Goal: Task Accomplishment & Management: Manage account settings

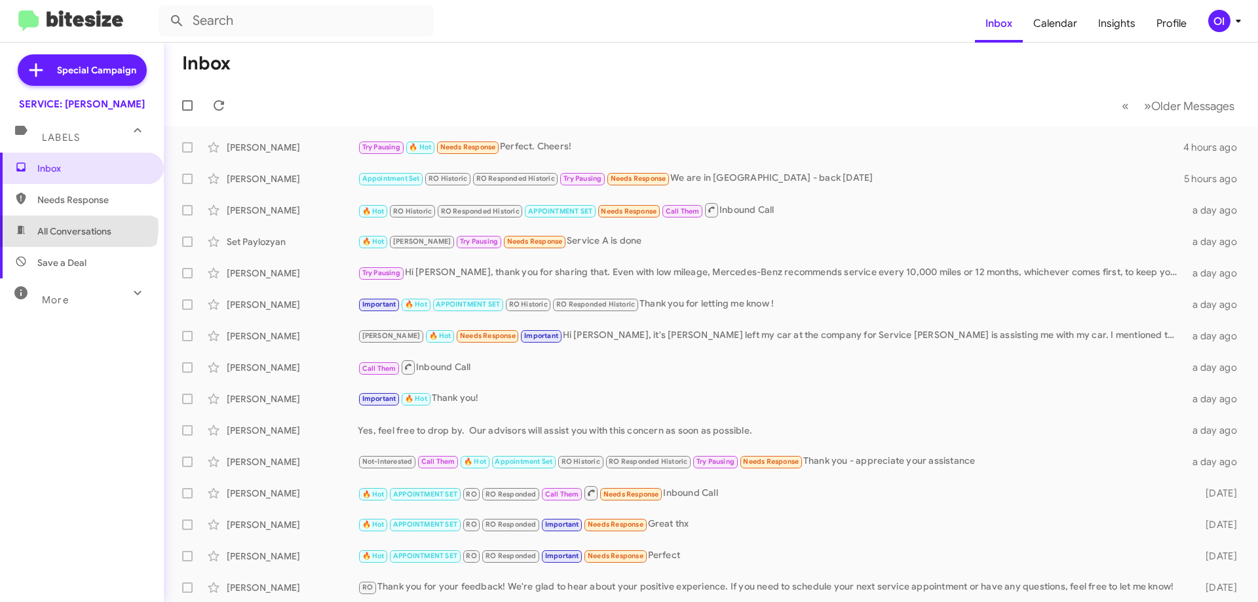
click at [78, 226] on span "All Conversations" at bounding box center [74, 231] width 74 height 13
type input "in:all-conversations"
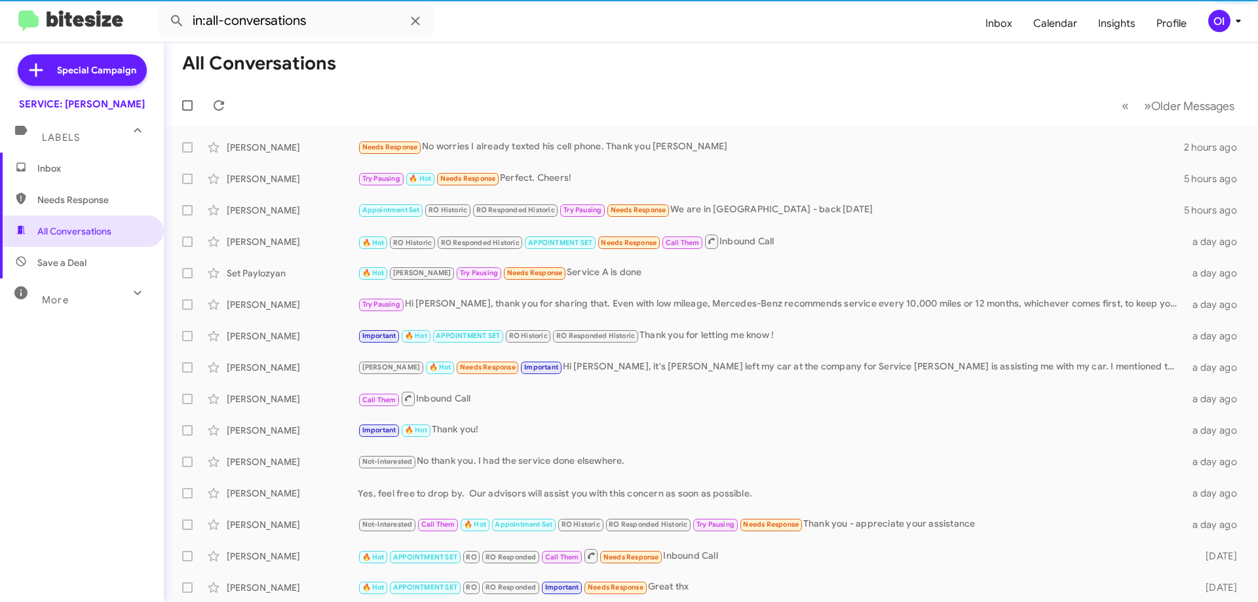
click at [84, 172] on span "Inbox" at bounding box center [92, 168] width 111 height 13
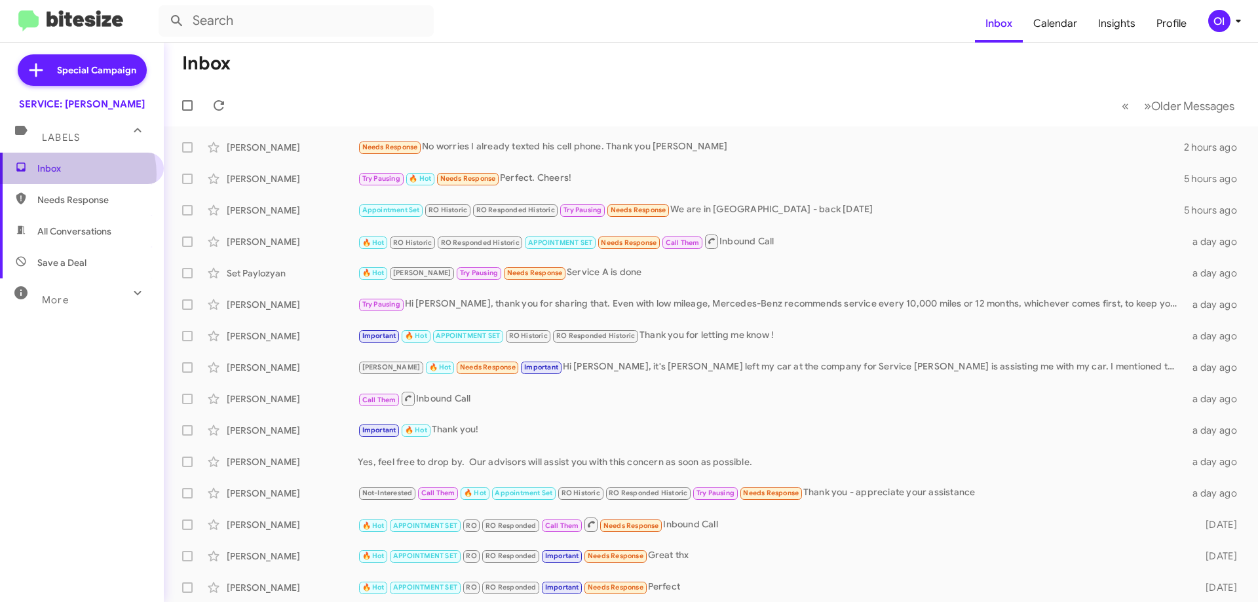
click at [69, 174] on span "Inbox" at bounding box center [92, 168] width 111 height 13
click at [1234, 37] on mat-toolbar "Inbox Calendar Insights Profile OI" at bounding box center [629, 21] width 1258 height 42
click at [1231, 31] on span "OI" at bounding box center [1227, 21] width 39 height 22
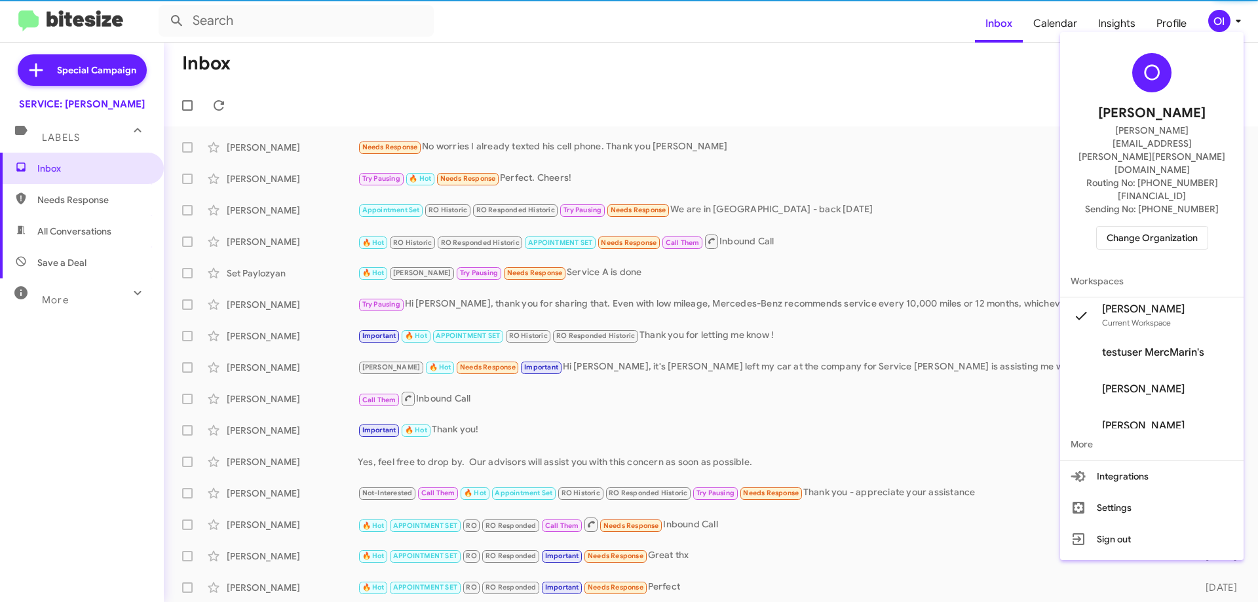
click at [1173, 227] on span "Change Organization" at bounding box center [1152, 238] width 91 height 22
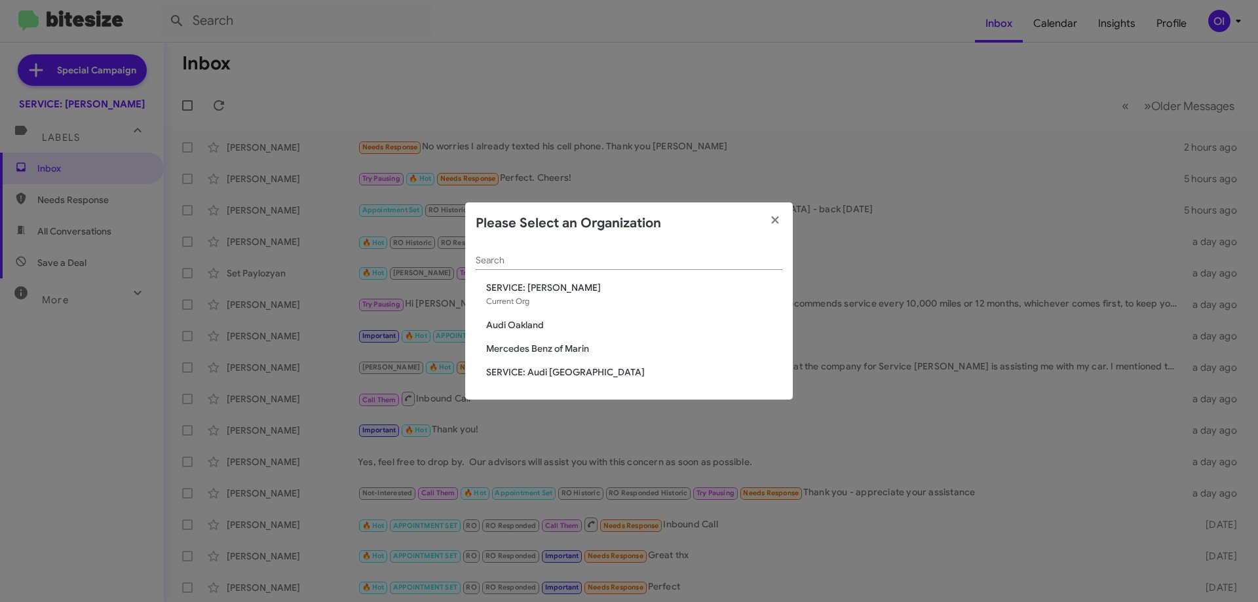
click at [556, 354] on span "Mercedes Benz of Marin" at bounding box center [634, 348] width 296 height 13
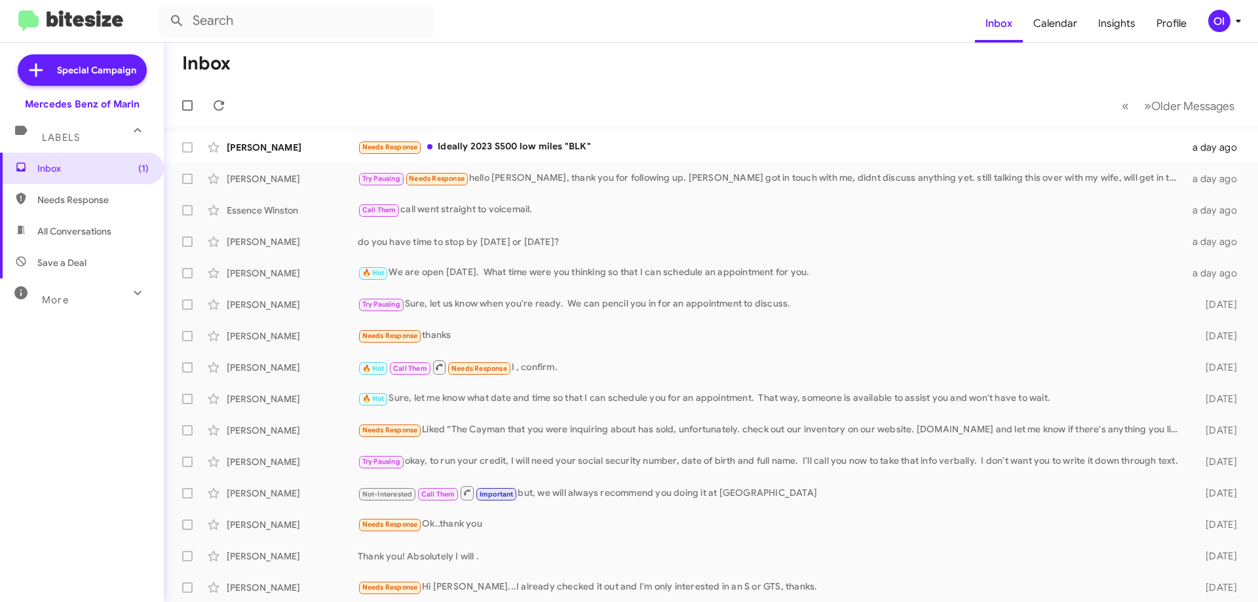
click at [509, 74] on mat-toolbar-row "Inbox" at bounding box center [711, 64] width 1095 height 42
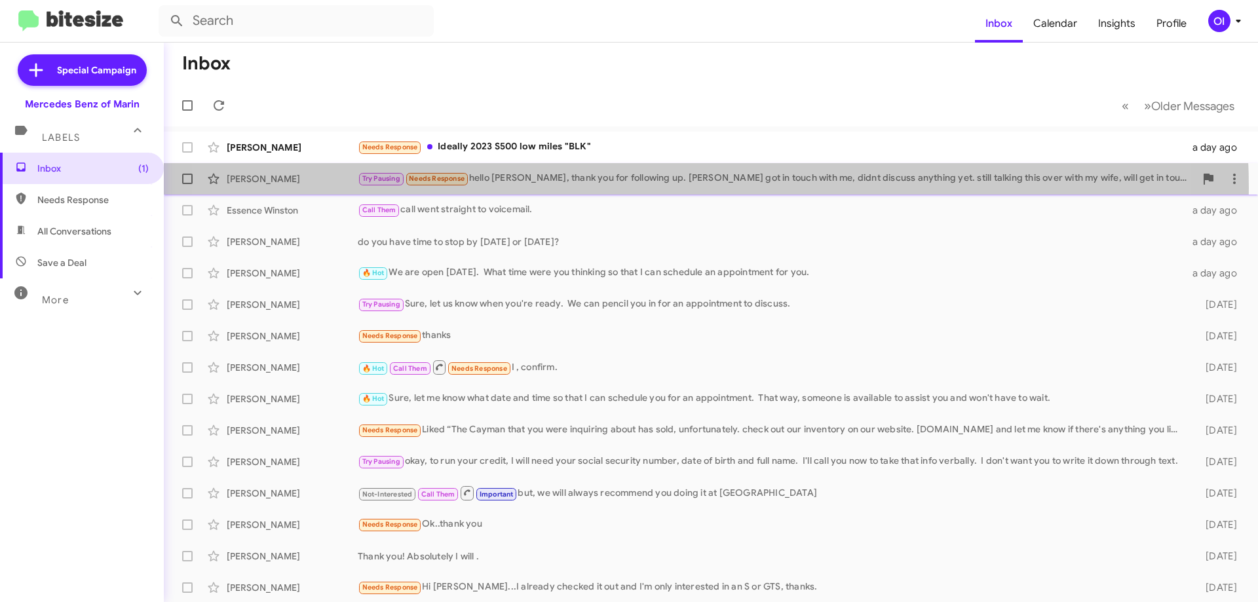
click at [637, 188] on div "[PERSON_NAME] Try Pausing Needs Response hello [PERSON_NAME], thank you for fol…" at bounding box center [711, 179] width 1074 height 26
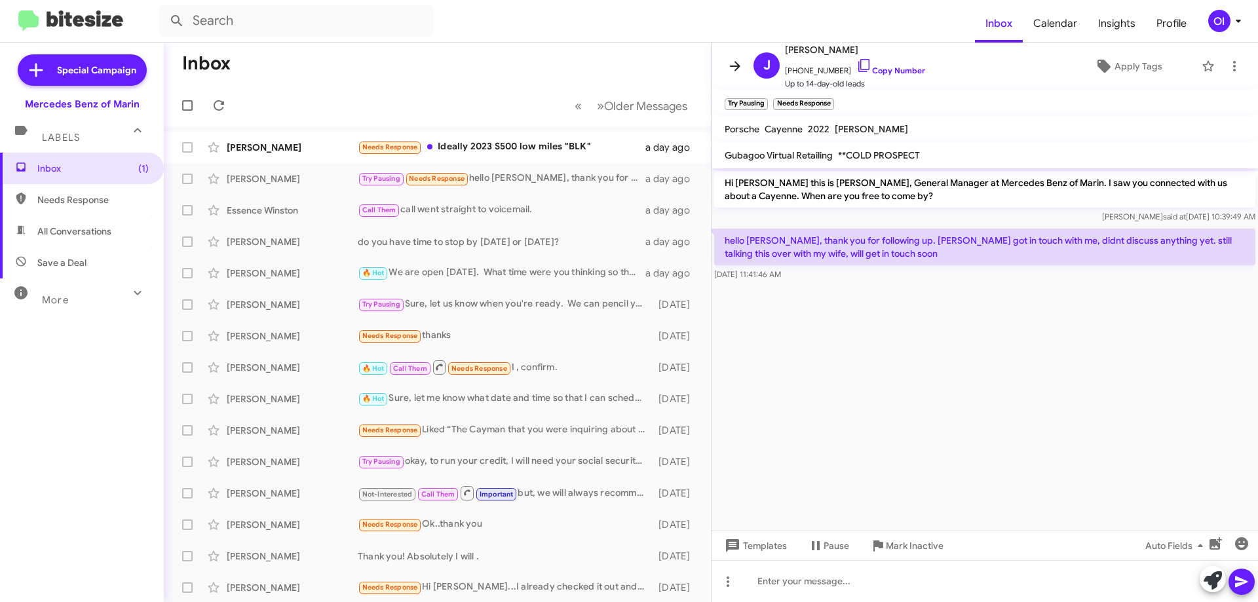
click at [744, 76] on button at bounding box center [735, 66] width 26 height 26
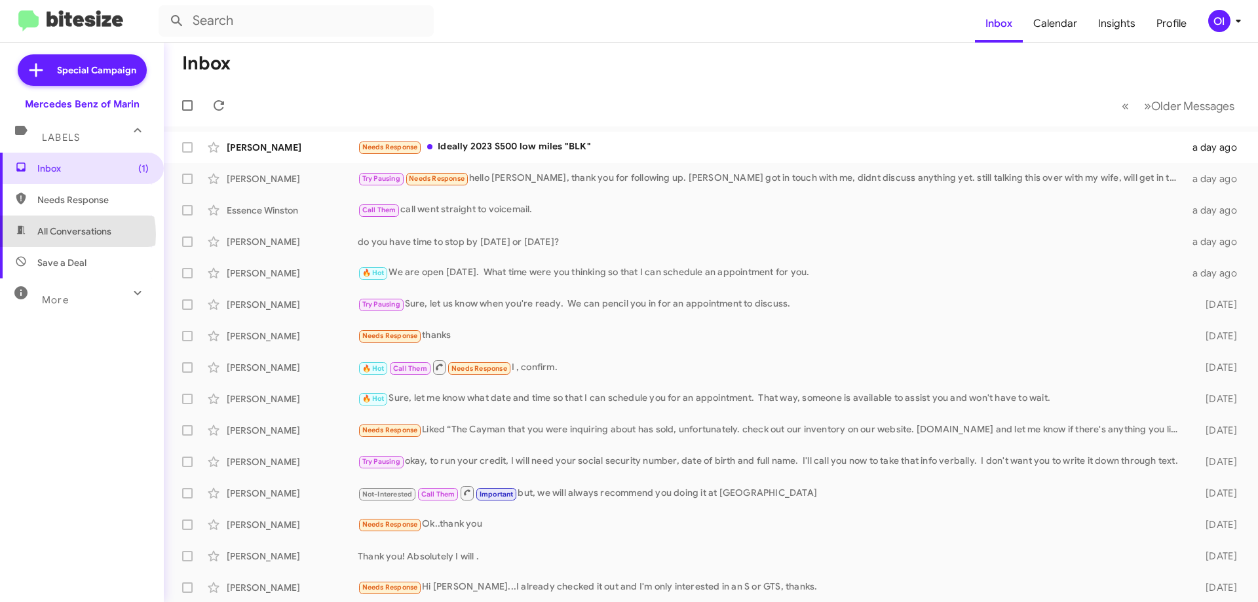
click at [63, 235] on span "All Conversations" at bounding box center [74, 231] width 74 height 13
type input "in:all-conversations"
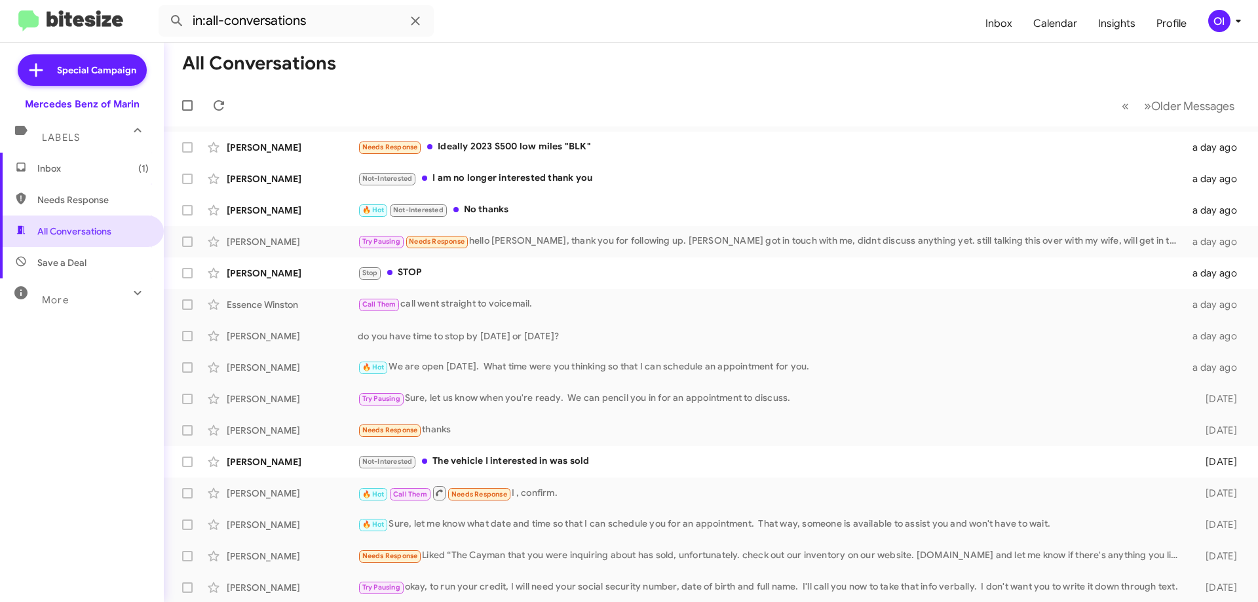
click at [105, 163] on span "Inbox (1)" at bounding box center [92, 168] width 111 height 13
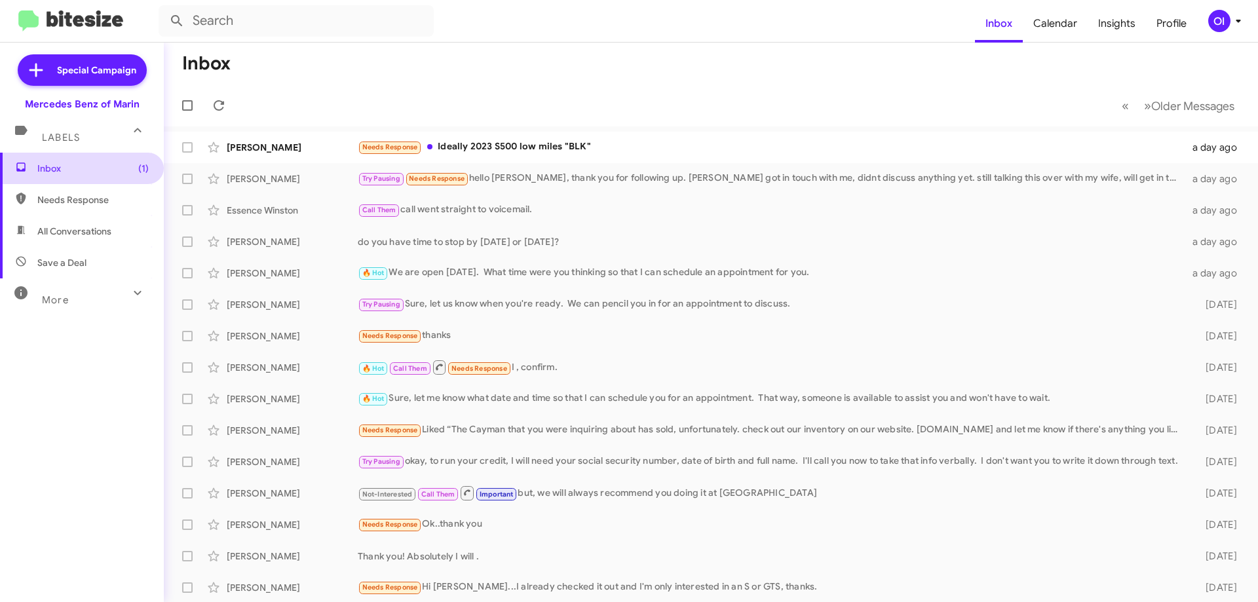
click at [105, 163] on span "Inbox (1)" at bounding box center [92, 168] width 111 height 13
click at [551, 128] on mat-action-list "[PERSON_NAME] Needs Response Ideally 2023 S500 low miles "BLK" a day ago [PERSO…" at bounding box center [711, 444] width 1095 height 634
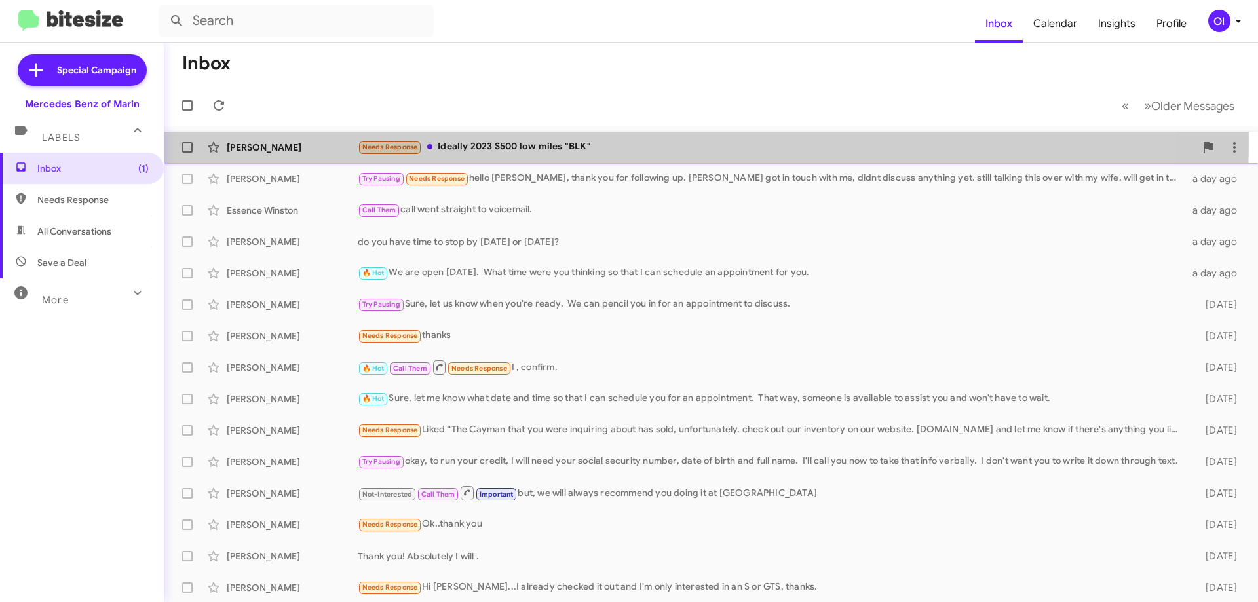
click at [547, 141] on div "Needs Response Ideally 2023 S500 low miles "BLK"" at bounding box center [777, 147] width 838 height 15
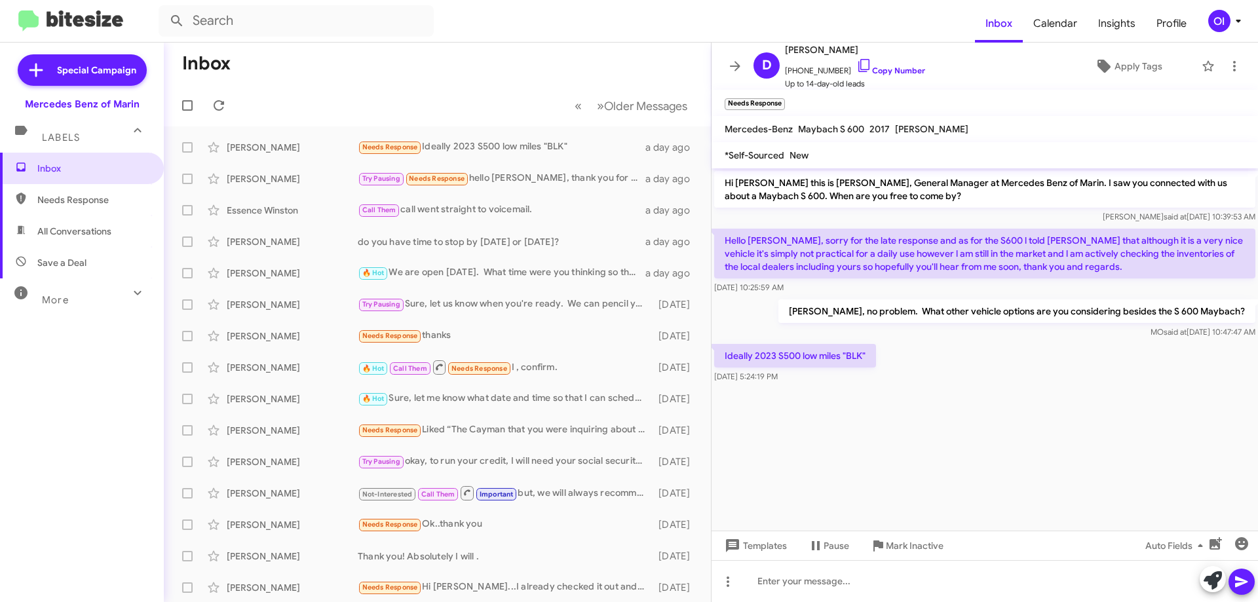
click at [103, 239] on span "All Conversations" at bounding box center [82, 231] width 164 height 31
type input "in:all-conversations"
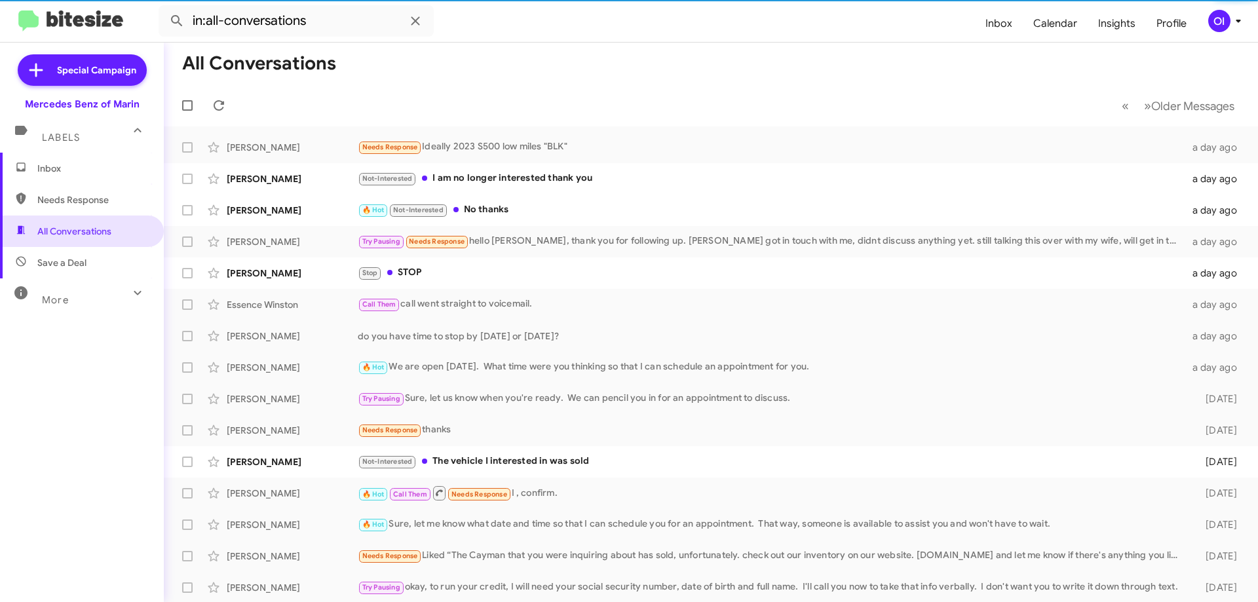
click at [69, 171] on span "Inbox" at bounding box center [92, 168] width 111 height 13
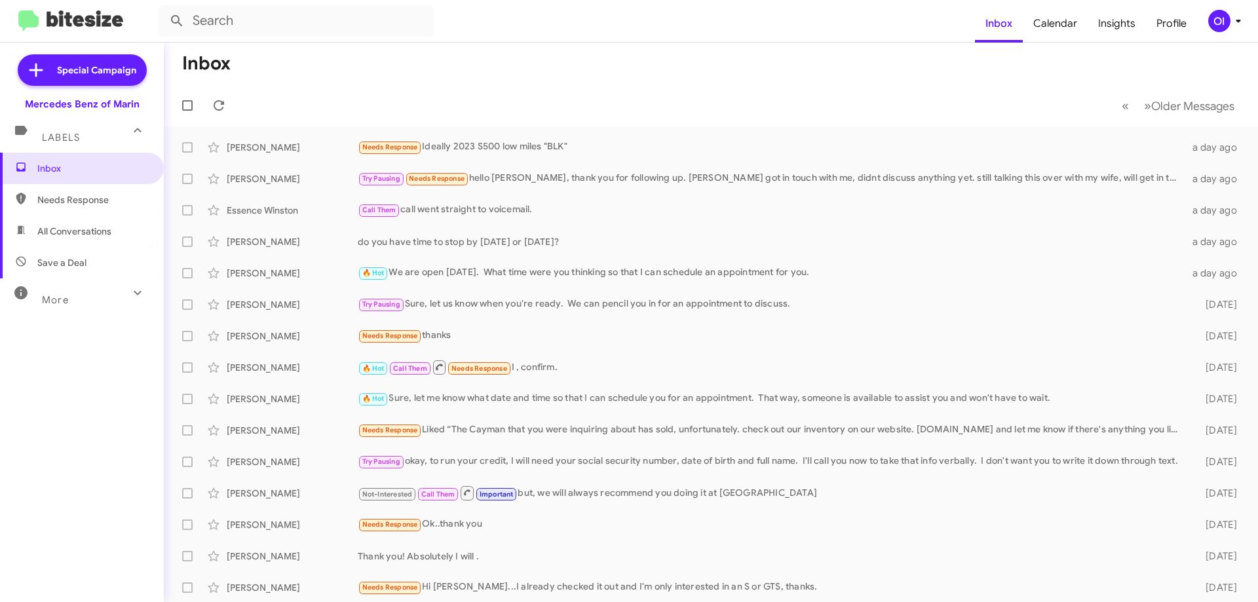
click at [54, 224] on span "All Conversations" at bounding box center [82, 231] width 164 height 31
type input "in:all-conversations"
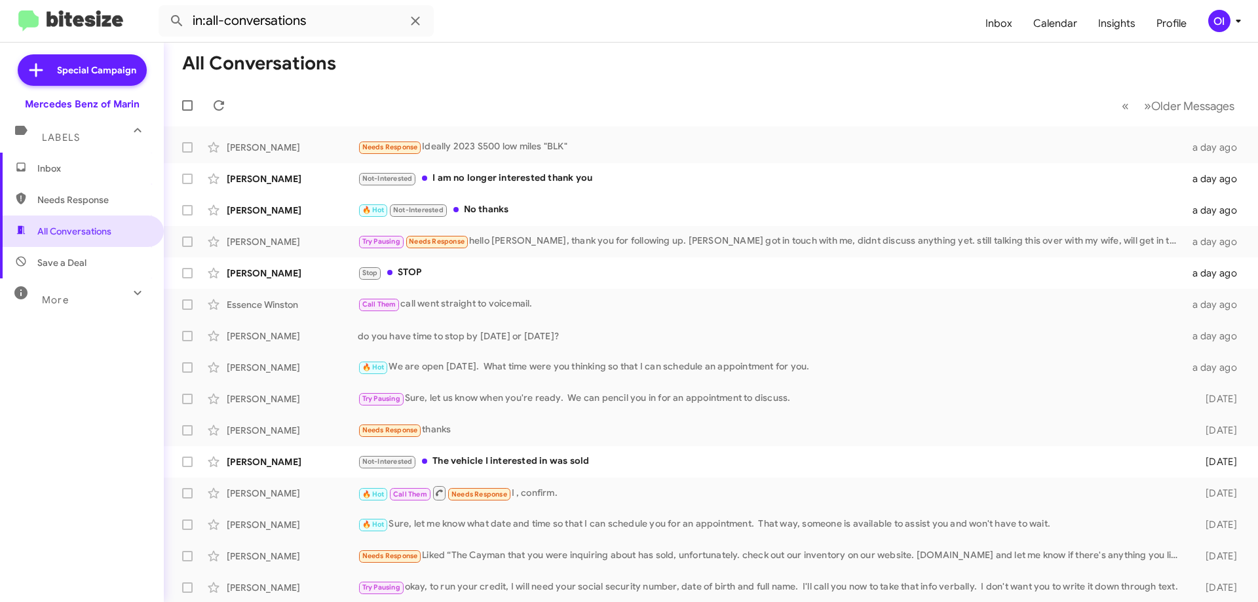
click at [85, 171] on span "Inbox" at bounding box center [92, 168] width 111 height 13
